Goal: Task Accomplishment & Management: Complete application form

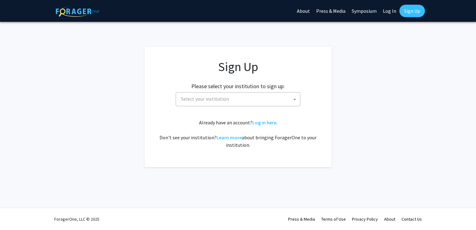
click at [237, 98] on span "Select your institution" at bounding box center [240, 99] width 122 height 13
click at [413, 12] on link "Sign Up" at bounding box center [413, 11] width 26 height 12
click at [407, 10] on link "Sign Up" at bounding box center [413, 11] width 26 height 12
click at [407, 13] on link "Sign Up" at bounding box center [413, 11] width 26 height 12
click at [418, 39] on div "Skip navigation About Press & Media Symposium Log In Sign Up Complete your prof…" at bounding box center [238, 115] width 476 height 230
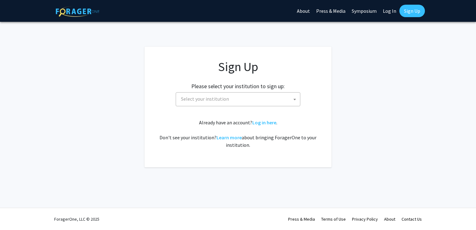
click at [419, 9] on link "Sign Up" at bounding box center [413, 11] width 26 height 12
drag, startPoint x: 428, startPoint y: 75, endPoint x: 411, endPoint y: 7, distance: 69.5
click at [411, 7] on link "Sign Up" at bounding box center [413, 11] width 26 height 12
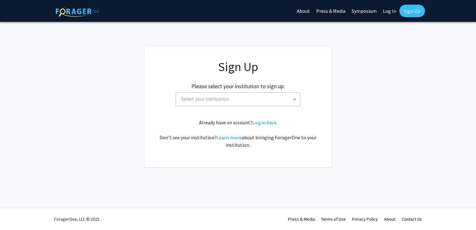
drag, startPoint x: 411, startPoint y: 7, endPoint x: 381, endPoint y: 22, distance: 33.3
click at [381, 22] on div "Skip navigation About Press & Media Symposium Log In Sign Up Complete your prof…" at bounding box center [238, 115] width 476 height 230
click at [408, 13] on link "Sign Up" at bounding box center [413, 11] width 26 height 12
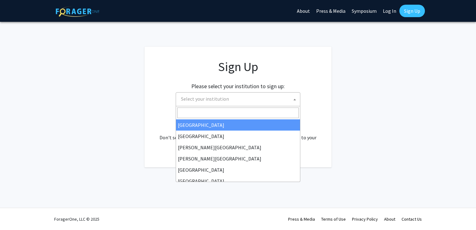
click at [248, 98] on span "Select your institution" at bounding box center [240, 99] width 122 height 13
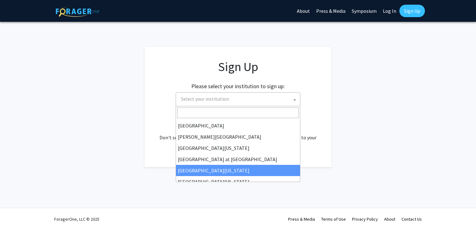
scroll to position [213, 0]
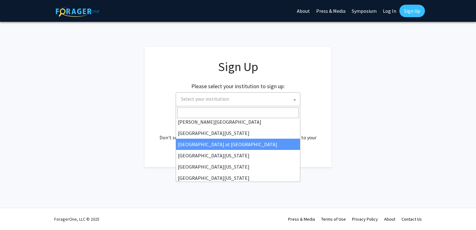
select select "18"
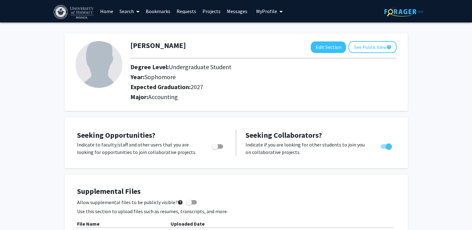
click at [131, 11] on link "Search" at bounding box center [129, 11] width 26 height 22
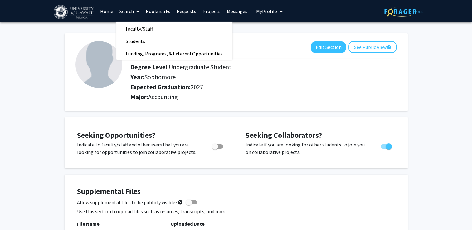
click at [200, 89] on span "2027" at bounding box center [197, 87] width 12 height 8
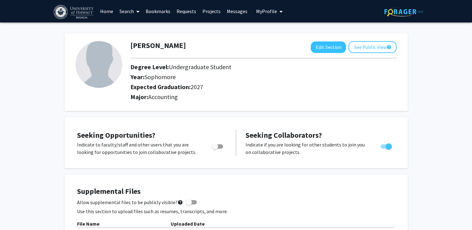
click at [133, 8] on link "Search" at bounding box center [129, 11] width 26 height 22
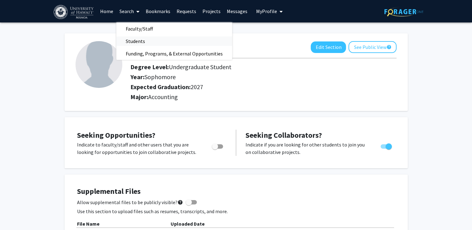
click at [138, 42] on span "Students" at bounding box center [135, 41] width 38 height 12
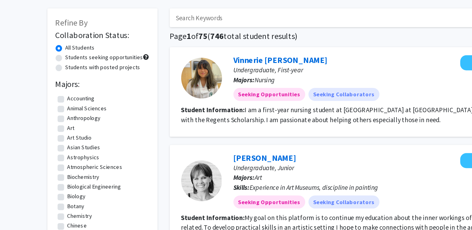
click at [82, 72] on label "Students seeking opportunities" at bounding box center [97, 71] width 60 height 7
click at [71, 72] on input "Students seeking opportunities" at bounding box center [69, 70] width 4 height 4
radio input "true"
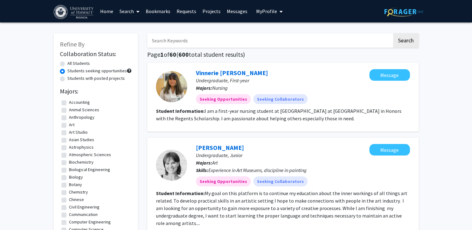
click at [78, 80] on label "Students with posted projects" at bounding box center [95, 78] width 57 height 7
click at [71, 79] on input "Students with posted projects" at bounding box center [69, 77] width 4 height 4
radio input "true"
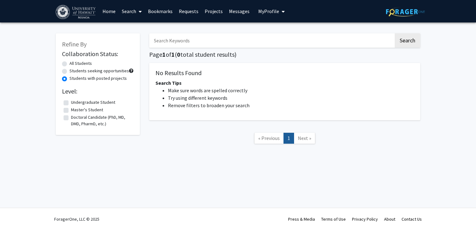
click at [67, 70] on div "Students seeking opportunities" at bounding box center [98, 71] width 72 height 7
click at [70, 70] on label "Students seeking opportunities" at bounding box center [100, 71] width 60 height 7
click at [70, 70] on input "Students seeking opportunities" at bounding box center [72, 70] width 4 height 4
radio input "true"
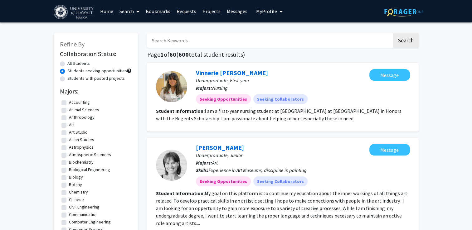
click at [67, 64] on label "All Students" at bounding box center [78, 63] width 22 height 7
click at [67, 64] on input "All Students" at bounding box center [69, 62] width 4 height 4
radio input "true"
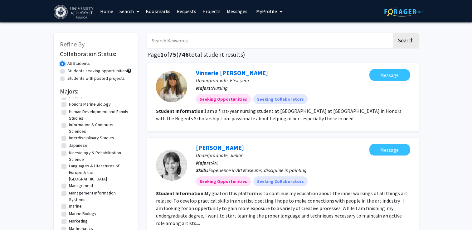
scroll to position [283, 0]
click at [210, 11] on link "Projects" at bounding box center [211, 11] width 24 height 22
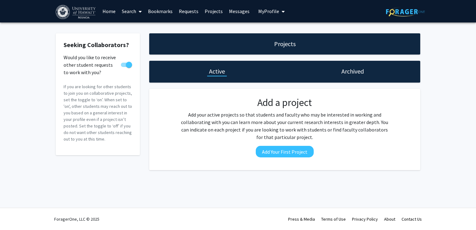
click at [345, 73] on h1 "Archived" at bounding box center [353, 71] width 22 height 9
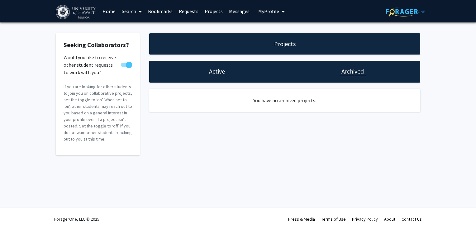
click at [238, 12] on link "Messages" at bounding box center [239, 11] width 27 height 22
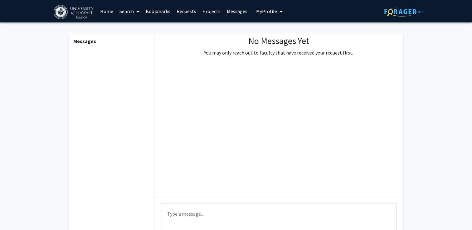
click at [183, 13] on link "Requests" at bounding box center [186, 11] width 26 height 22
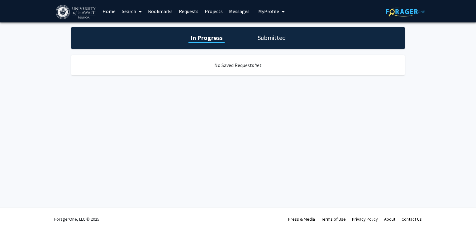
click at [171, 10] on link "Bookmarks" at bounding box center [160, 11] width 31 height 22
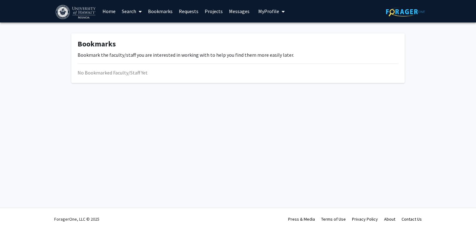
click at [128, 14] on link "Search" at bounding box center [132, 11] width 26 height 22
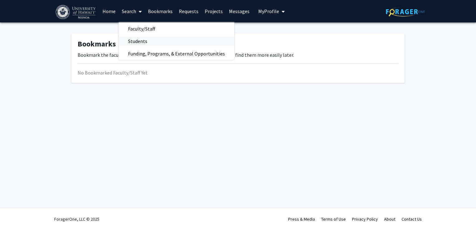
click at [142, 41] on span "Students" at bounding box center [138, 41] width 38 height 12
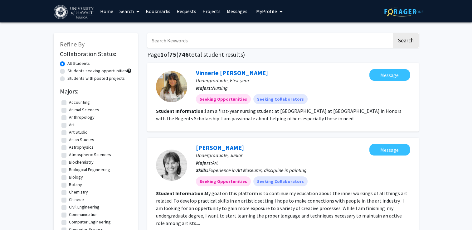
click at [131, 11] on link "Search" at bounding box center [129, 11] width 26 height 22
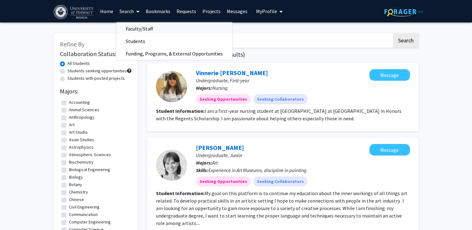
click at [144, 28] on span "Faculty/Staff" at bounding box center [139, 28] width 46 height 12
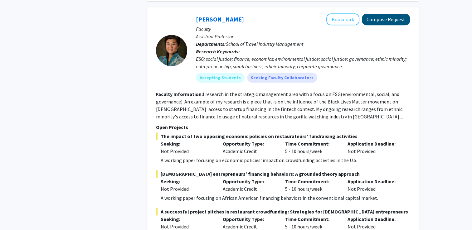
scroll to position [411, 0]
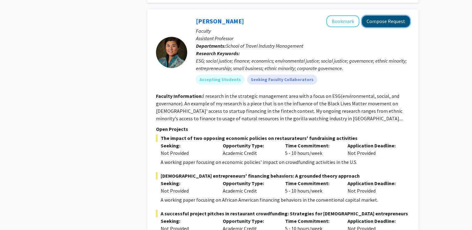
click at [378, 16] on button "Compose Request" at bounding box center [386, 22] width 48 height 12
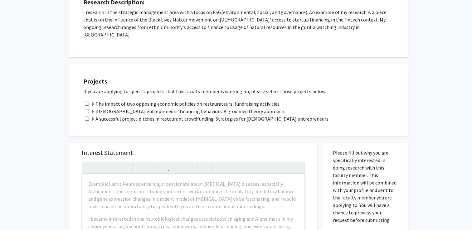
scroll to position [118, 0]
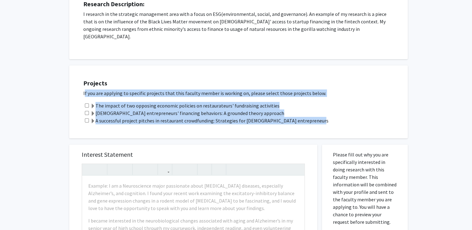
drag, startPoint x: 83, startPoint y: 83, endPoint x: 321, endPoint y: 113, distance: 239.8
click at [321, 113] on div "Projects If you are applying to specific projects that this faculty member is w…" at bounding box center [242, 101] width 331 height 57
copy div "If you are applying to specific projects that this faculty member is working on…"
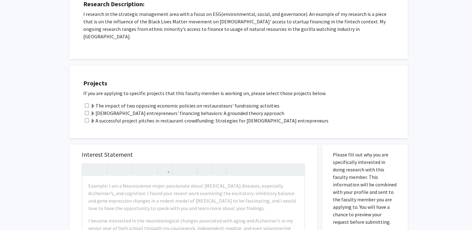
click at [319, 117] on div "A successful project pitches in restaurant crowdfunding: Strategies for [DEMOGR…" at bounding box center [242, 120] width 318 height 7
click at [87, 104] on input "checkbox" at bounding box center [87, 106] width 4 height 4
checkbox input "true"
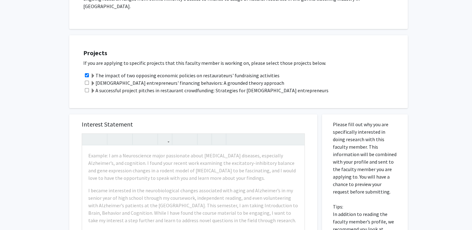
scroll to position [151, 0]
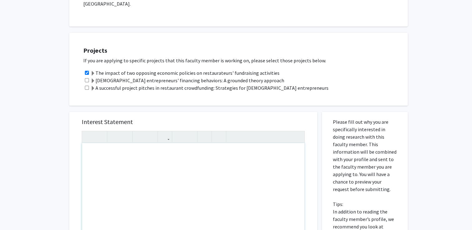
click at [144, 149] on div "Note to users with screen readers: Please press Alt+0 or Option+0 to deactivate…" at bounding box center [193, 214] width 222 height 143
paste div "Note to users with screen readers: Please press Alt+0 or Option+0 to deactivate…"
type textarea "<p>I am an accounting major, and I am very interested in the project “The Impac…"
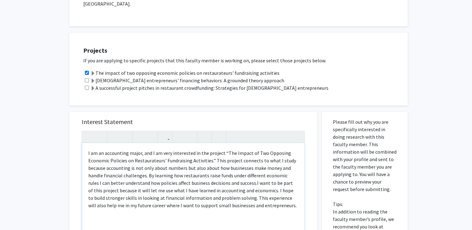
type textarea "<p>I am an accounting major, and I am very interested in the project “The Impac…"
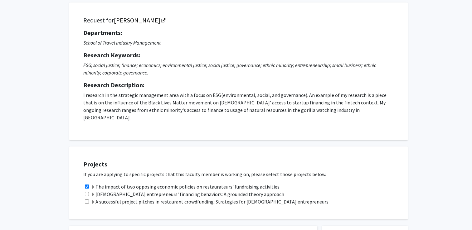
scroll to position [0, 0]
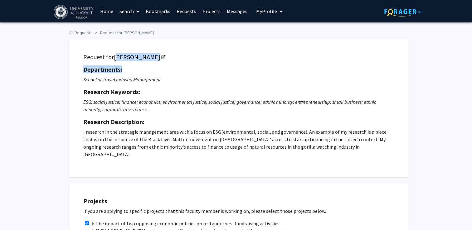
drag, startPoint x: 114, startPoint y: 57, endPoint x: 158, endPoint y: 63, distance: 45.3
click at [158, 63] on div "Request for [PERSON_NAME] Departments: School of Travel Industry Management Res…" at bounding box center [238, 108] width 323 height 122
drag, startPoint x: 158, startPoint y: 63, endPoint x: 153, endPoint y: 64, distance: 5.1
click at [153, 64] on div "Request for [PERSON_NAME] Departments: School of Travel Industry Management Res…" at bounding box center [238, 108] width 323 height 122
click at [135, 60] on link "[PERSON_NAME]" at bounding box center [139, 57] width 51 height 8
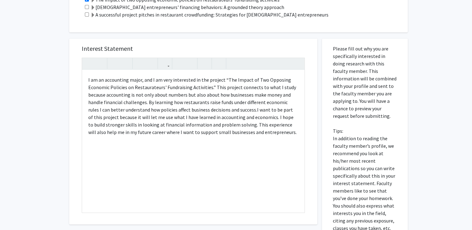
scroll to position [219, 0]
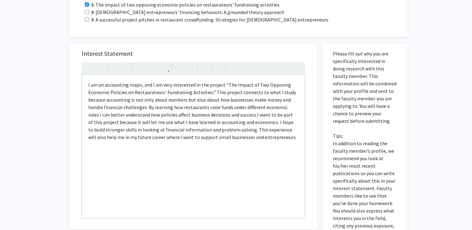
click at [276, 134] on div "I am an accounting major, and I am very interested in the project “The Impact o…" at bounding box center [193, 146] width 222 height 143
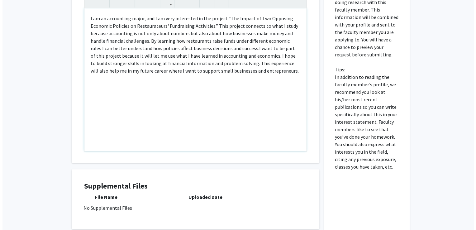
scroll to position [333, 0]
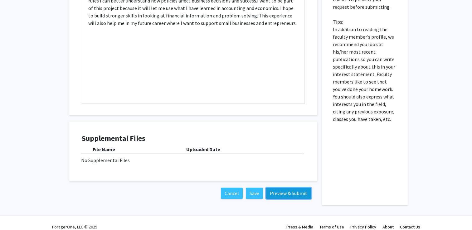
click at [300, 188] on button "Preview & Submit" at bounding box center [288, 193] width 45 height 11
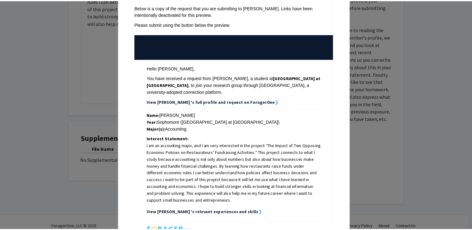
scroll to position [34, 0]
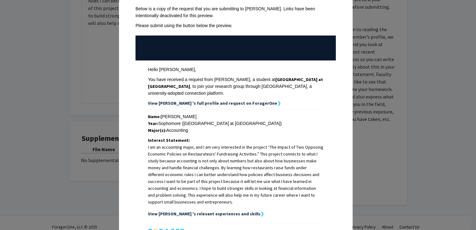
click at [372, 150] on div "Request Preview × Below is a copy of the request that you are submitting to [PE…" at bounding box center [238, 115] width 476 height 230
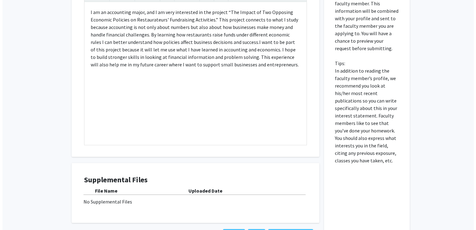
scroll to position [333, 0]
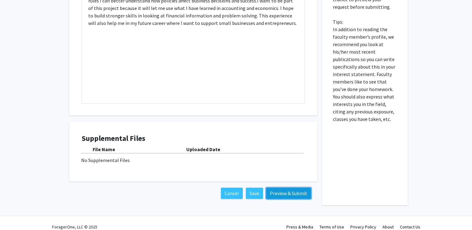
click at [274, 188] on button "Preview & Submit" at bounding box center [288, 193] width 45 height 11
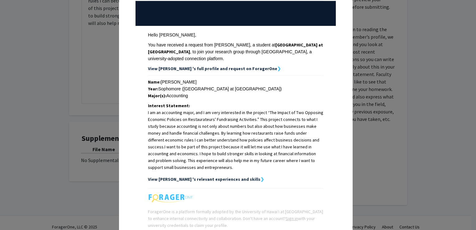
scroll to position [121, 0]
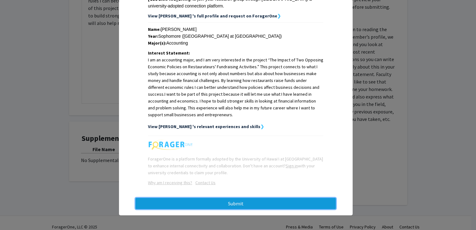
click at [253, 202] on button "Submit" at bounding box center [236, 203] width 201 height 11
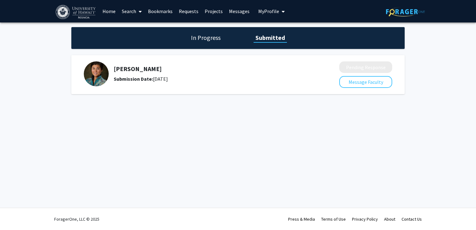
click at [302, 77] on div "Submission Date: [DATE]" at bounding box center [210, 78] width 193 height 7
click at [360, 84] on button "Message Faculty" at bounding box center [366, 82] width 53 height 12
click at [82, 12] on img at bounding box center [76, 12] width 41 height 14
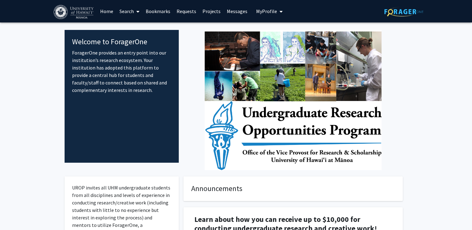
click at [192, 12] on link "Requests" at bounding box center [186, 11] width 26 height 22
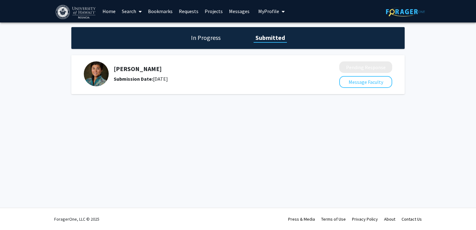
click at [218, 13] on link "Projects" at bounding box center [214, 11] width 24 height 22
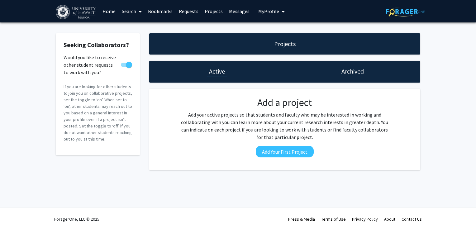
click at [189, 13] on link "Requests" at bounding box center [189, 11] width 26 height 22
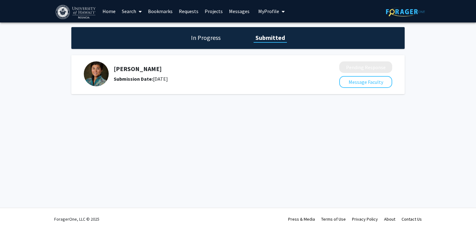
click at [125, 11] on link "Search" at bounding box center [132, 11] width 26 height 22
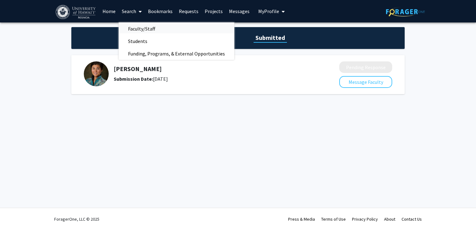
click at [145, 33] on span "Faculty/Staff" at bounding box center [142, 28] width 46 height 12
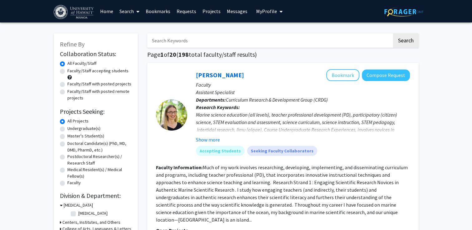
click at [207, 42] on input "Search Keywords" at bounding box center [269, 40] width 245 height 14
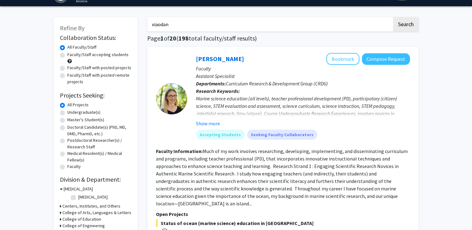
scroll to position [16, 0]
type input "xiaodan"
click at [393, 17] on button "Search" at bounding box center [406, 24] width 26 height 14
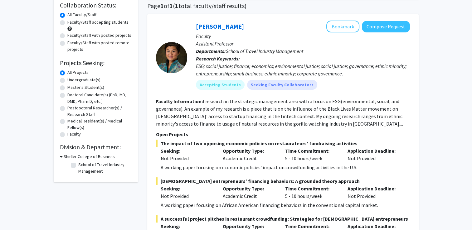
scroll to position [52, 0]
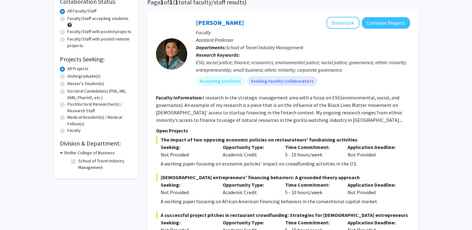
click at [66, 153] on h3 "Shidler College of Business" at bounding box center [89, 153] width 51 height 7
click at [66, 153] on h3 "Shidler College of Business" at bounding box center [87, 153] width 51 height 7
drag, startPoint x: 66, startPoint y: 153, endPoint x: 72, endPoint y: 159, distance: 9.0
click at [78, 159] on label "School of Travel Industry Management" at bounding box center [104, 164] width 52 height 13
click at [78, 159] on input "School of Travel Industry Management" at bounding box center [80, 160] width 4 height 4
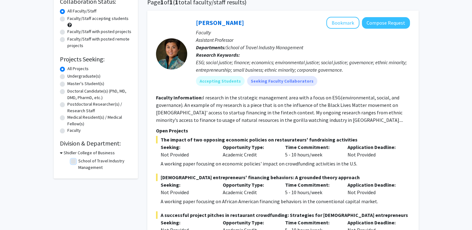
checkbox input "true"
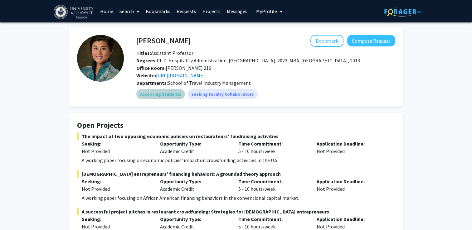
click at [157, 95] on mat-chip "Accepting Students" at bounding box center [160, 94] width 49 height 10
click at [263, 97] on div "Accepting Students Seeking Faculty Collaborators" at bounding box center [265, 94] width 261 height 12
drag, startPoint x: 213, startPoint y: 73, endPoint x: 209, endPoint y: 73, distance: 3.4
click at [205, 73] on link "https://www.linkedin.com/in/xiaodanmao/" at bounding box center [180, 75] width 49 height 6
